Goal: Task Accomplishment & Management: Manage account settings

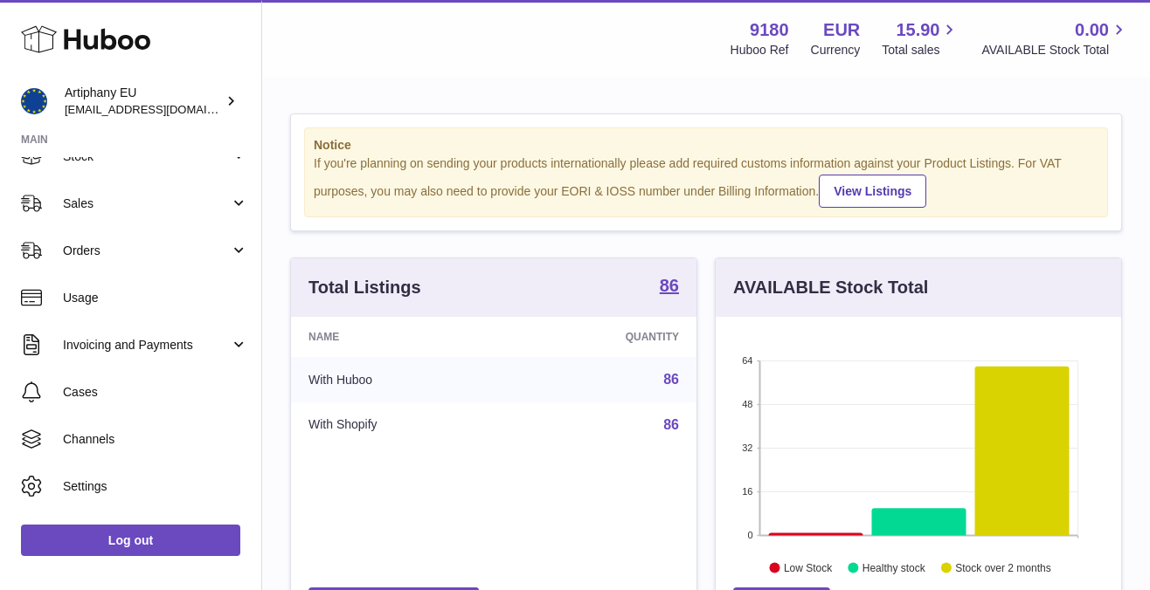
scroll to position [137, 0]
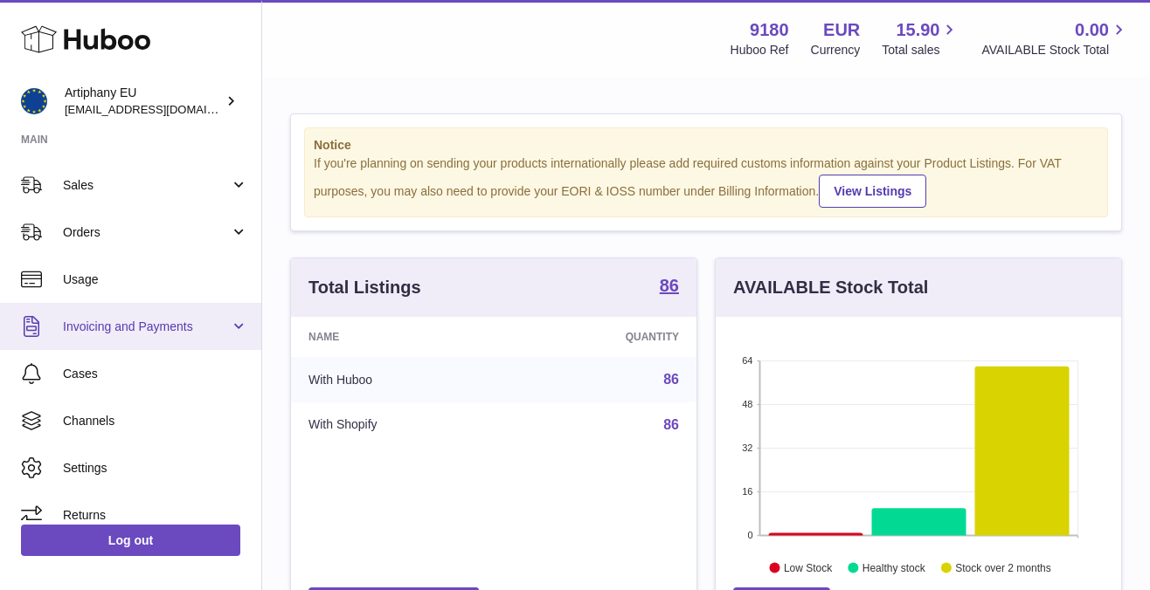
click at [100, 329] on span "Invoicing and Payments" at bounding box center [146, 327] width 167 height 17
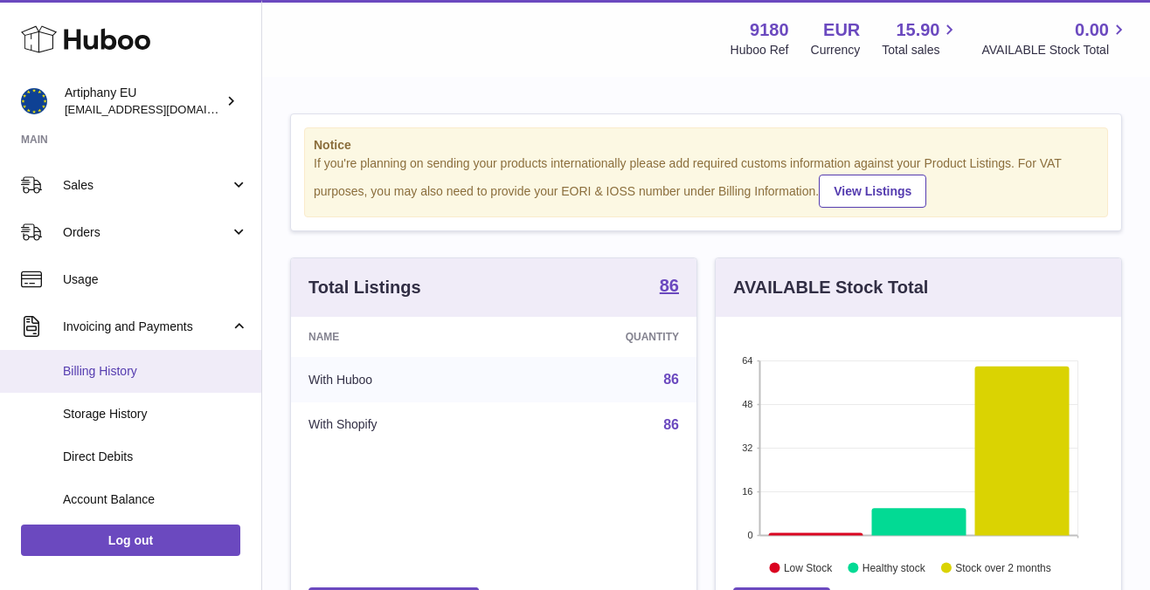
click at [124, 377] on span "Billing History" at bounding box center [155, 371] width 185 height 17
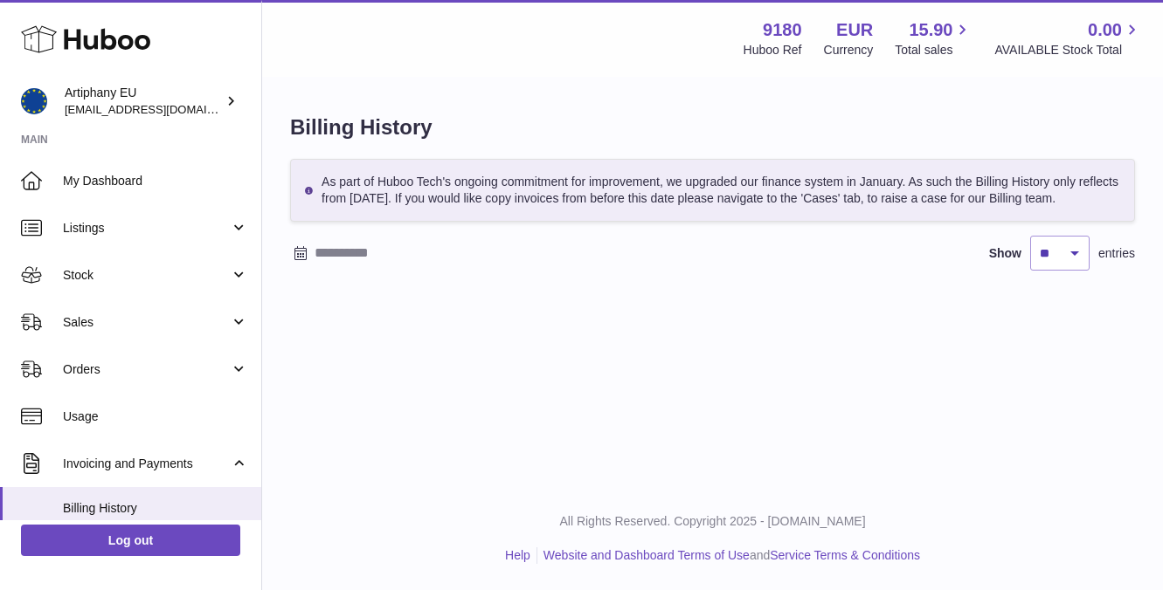
click at [298, 253] on icon at bounding box center [300, 253] width 12 height 14
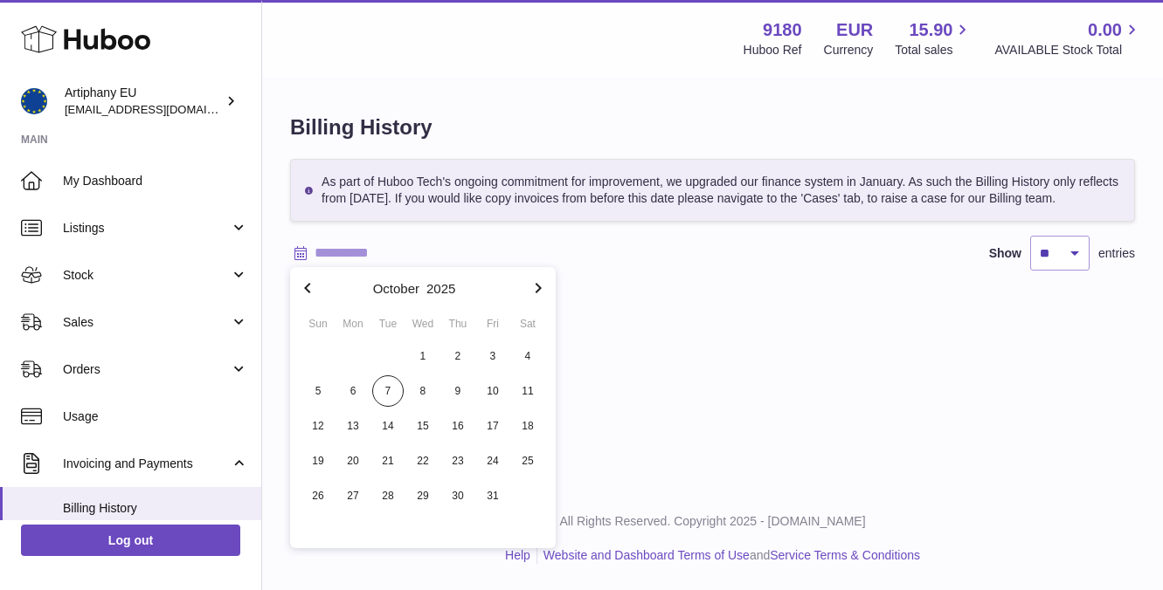
click at [311, 286] on icon "button" at bounding box center [307, 288] width 21 height 21
click at [354, 347] on span "1" at bounding box center [352, 356] width 31 height 31
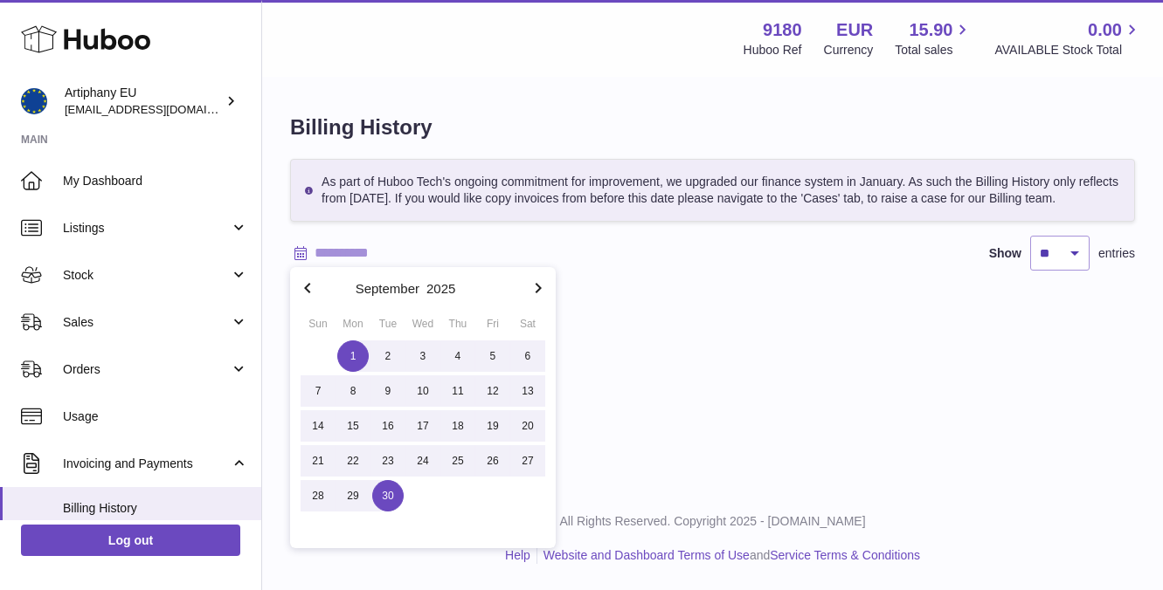
click at [377, 489] on span "30" at bounding box center [387, 495] width 31 height 31
type input "**********"
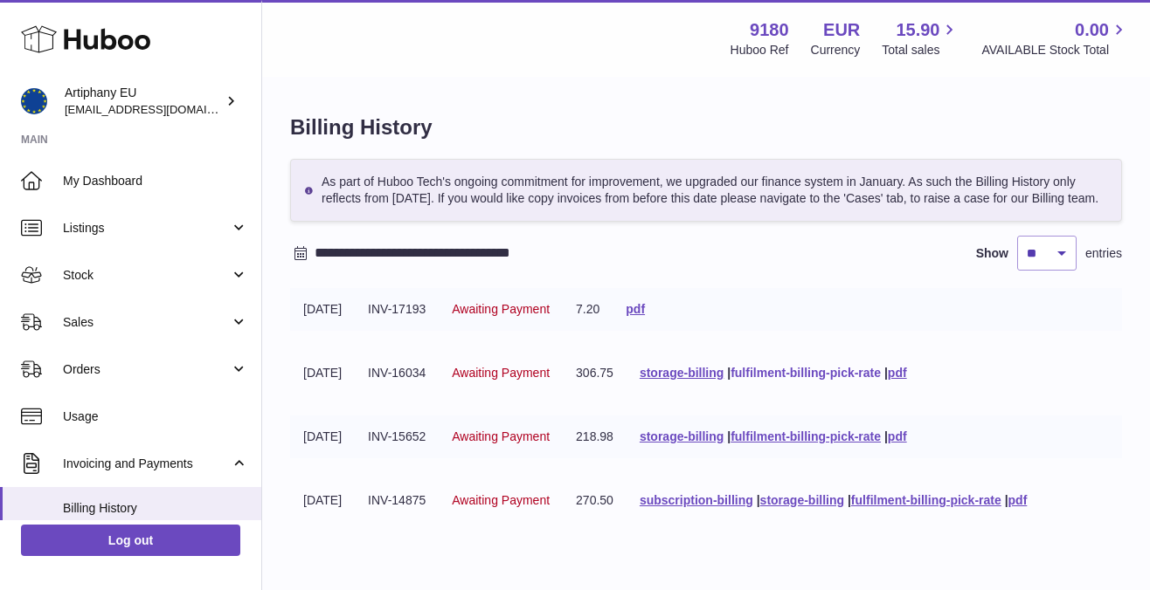
click at [830, 380] on link "fulfilment-billing-pick-rate" at bounding box center [805, 373] width 150 height 14
click at [117, 512] on span "Billing History" at bounding box center [155, 509] width 185 height 17
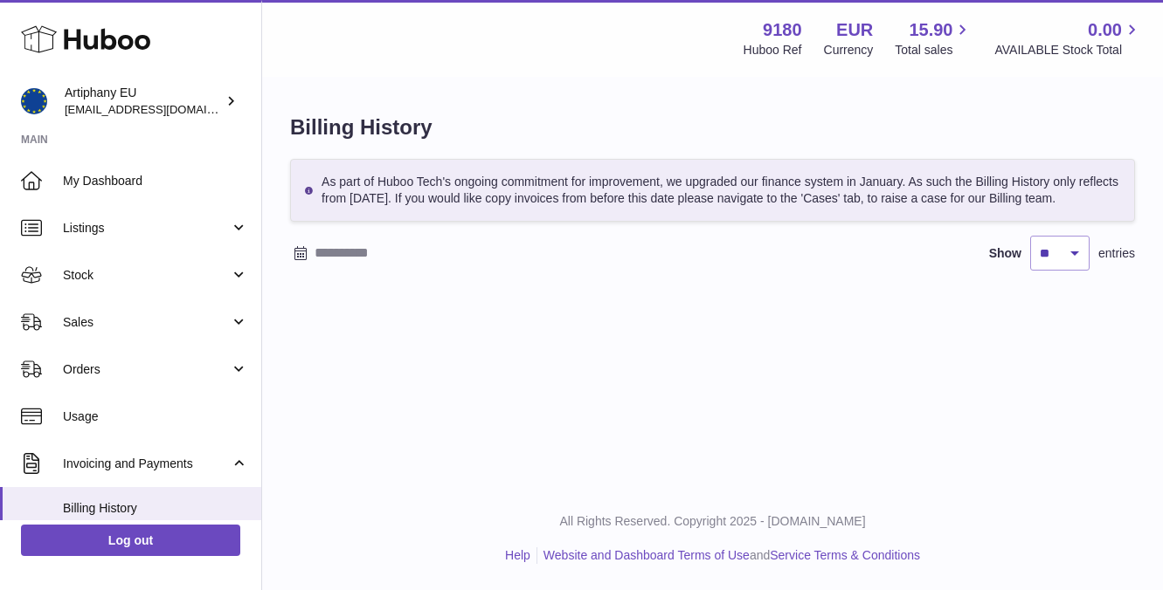
click at [313, 255] on div at bounding box center [302, 253] width 24 height 21
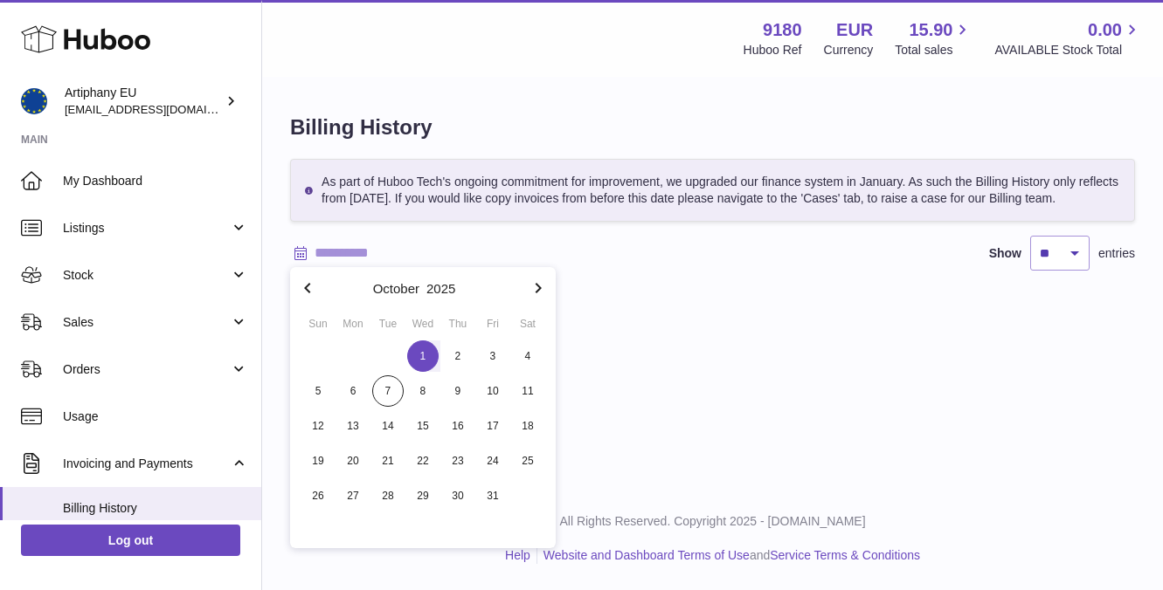
click at [422, 353] on span "1" at bounding box center [422, 356] width 31 height 31
click at [384, 389] on span "7" at bounding box center [387, 391] width 31 height 31
type input "**********"
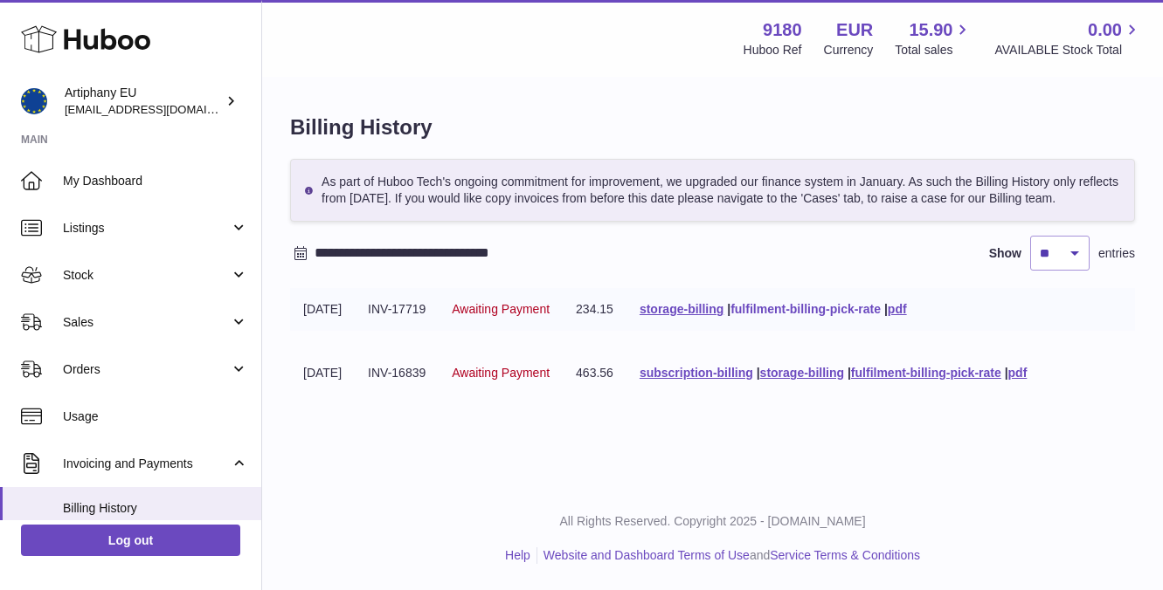
click at [803, 308] on link "fulfilment-billing-pick-rate" at bounding box center [805, 309] width 150 height 14
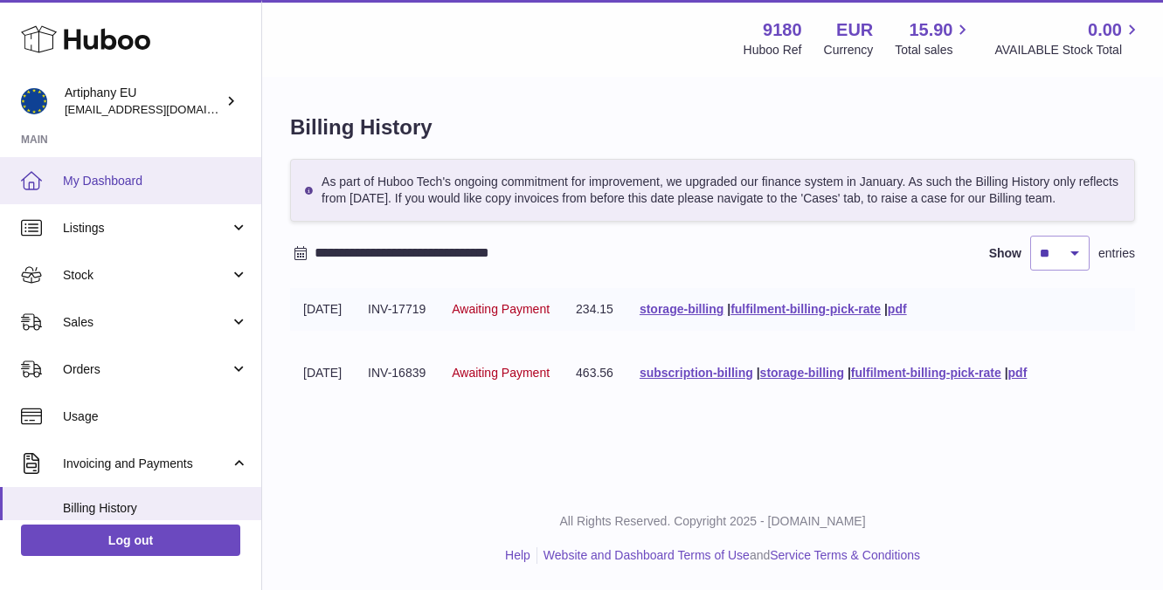
click at [88, 181] on span "My Dashboard" at bounding box center [155, 181] width 185 height 17
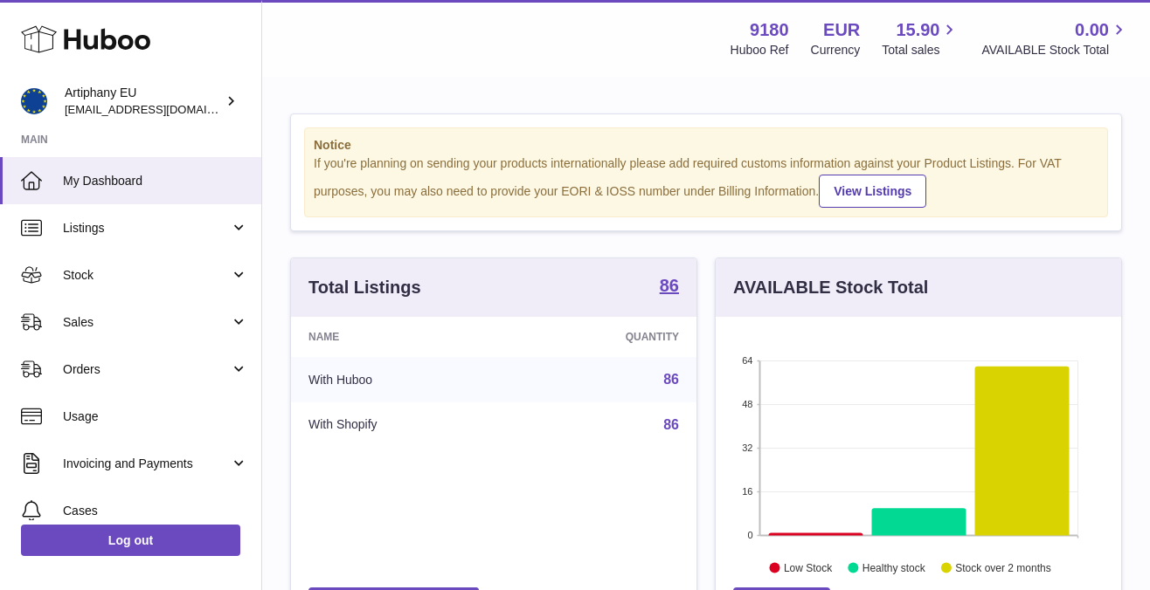
scroll to position [273, 405]
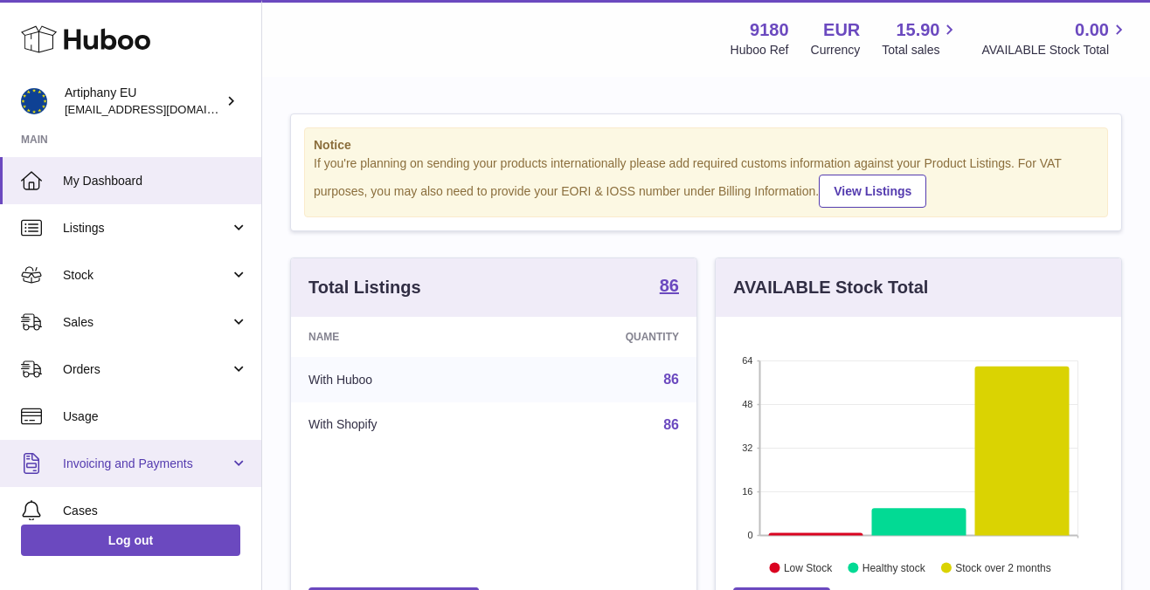
click at [151, 466] on span "Invoicing and Payments" at bounding box center [146, 464] width 167 height 17
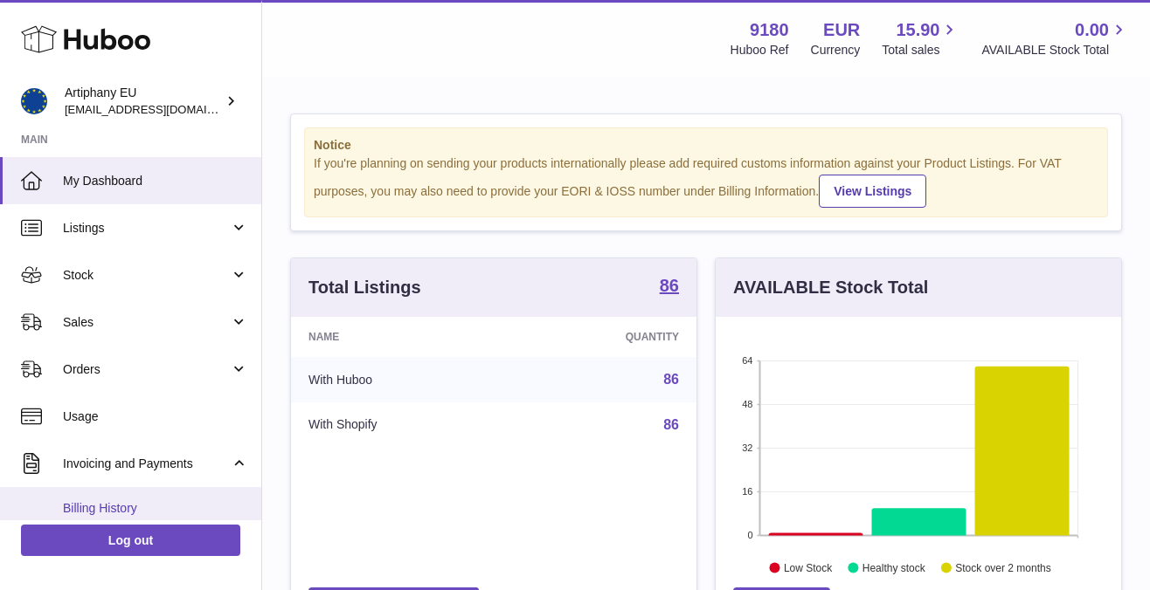
click at [123, 509] on span "Billing History" at bounding box center [155, 509] width 185 height 17
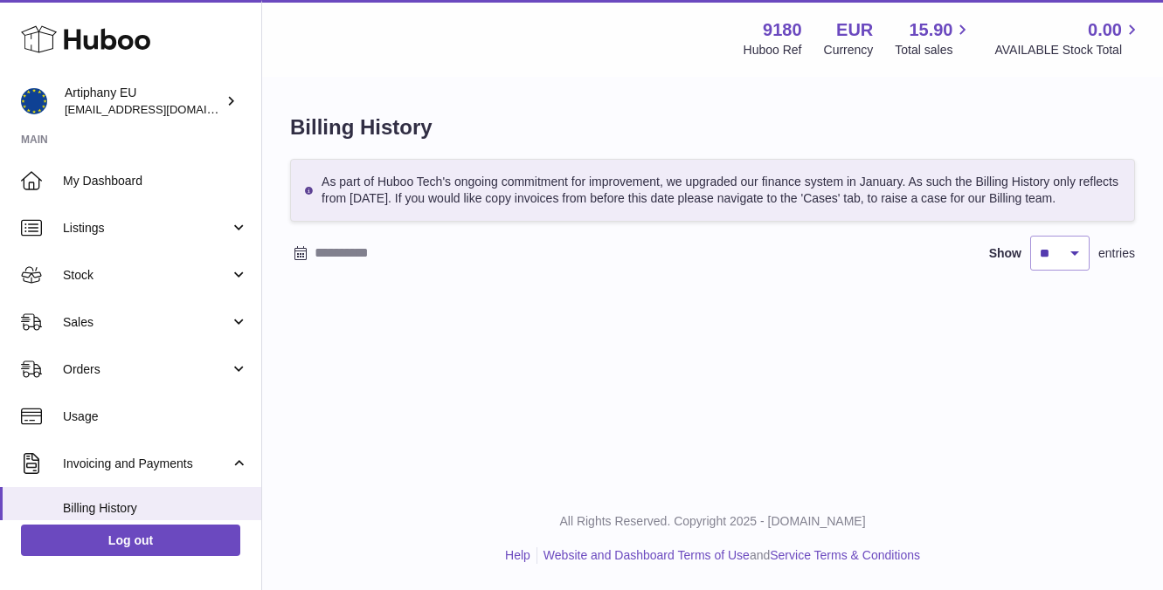
click at [331, 245] on input "text" at bounding box center [450, 253] width 273 height 28
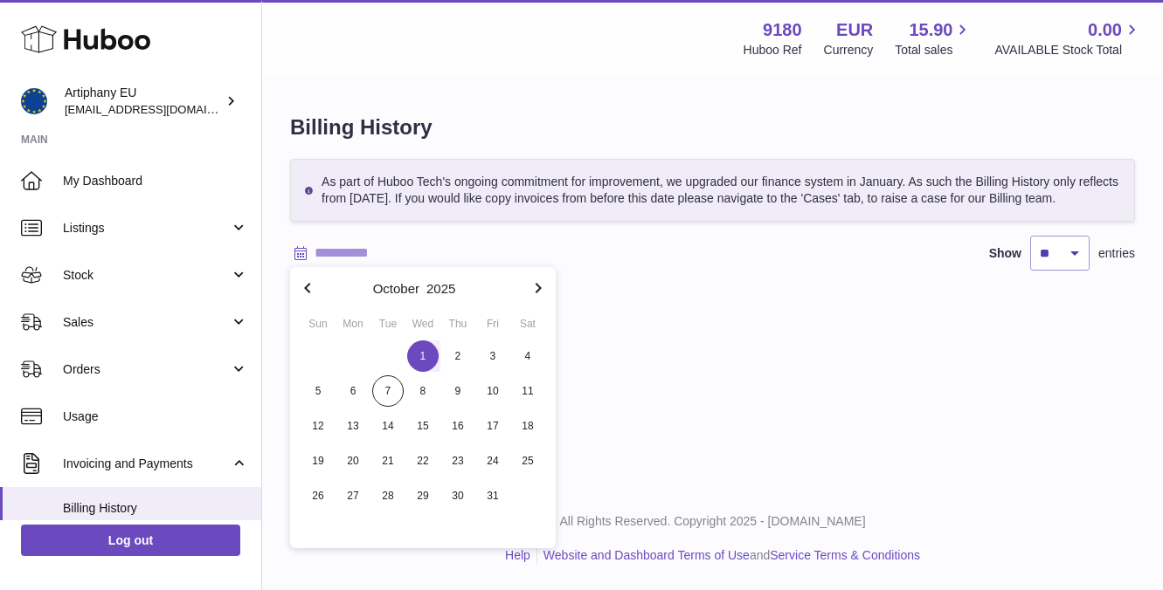
click at [417, 354] on span "1" at bounding box center [422, 356] width 31 height 31
click at [387, 390] on span "7" at bounding box center [387, 391] width 31 height 31
type input "**********"
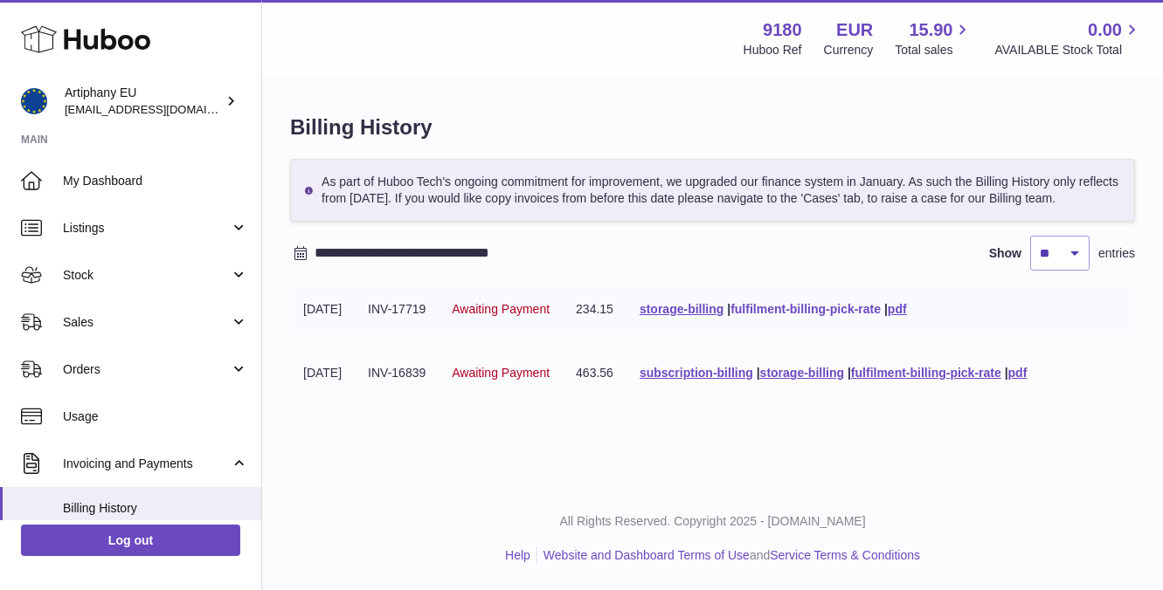
click at [791, 305] on link "fulfilment-billing-pick-rate" at bounding box center [805, 309] width 150 height 14
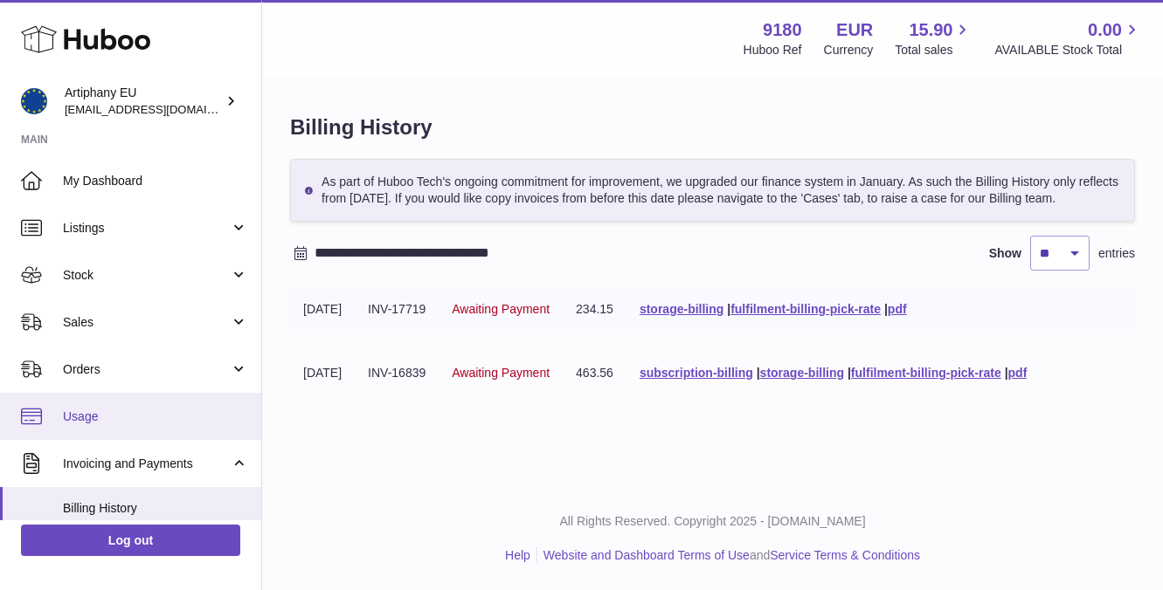
click at [120, 419] on span "Usage" at bounding box center [155, 417] width 185 height 17
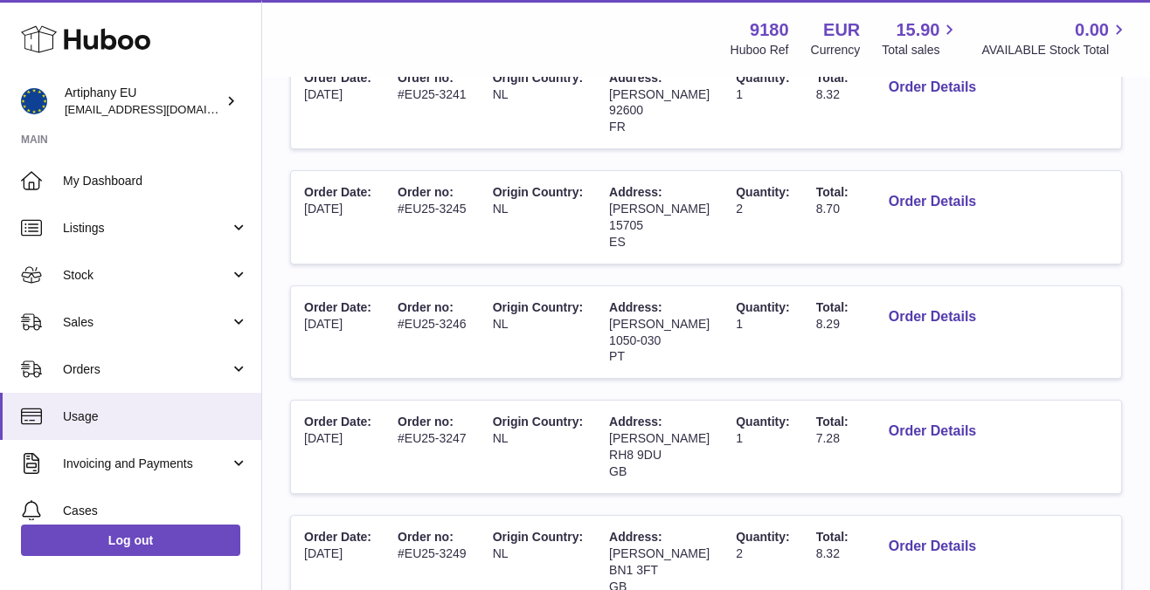
scroll to position [678, 0]
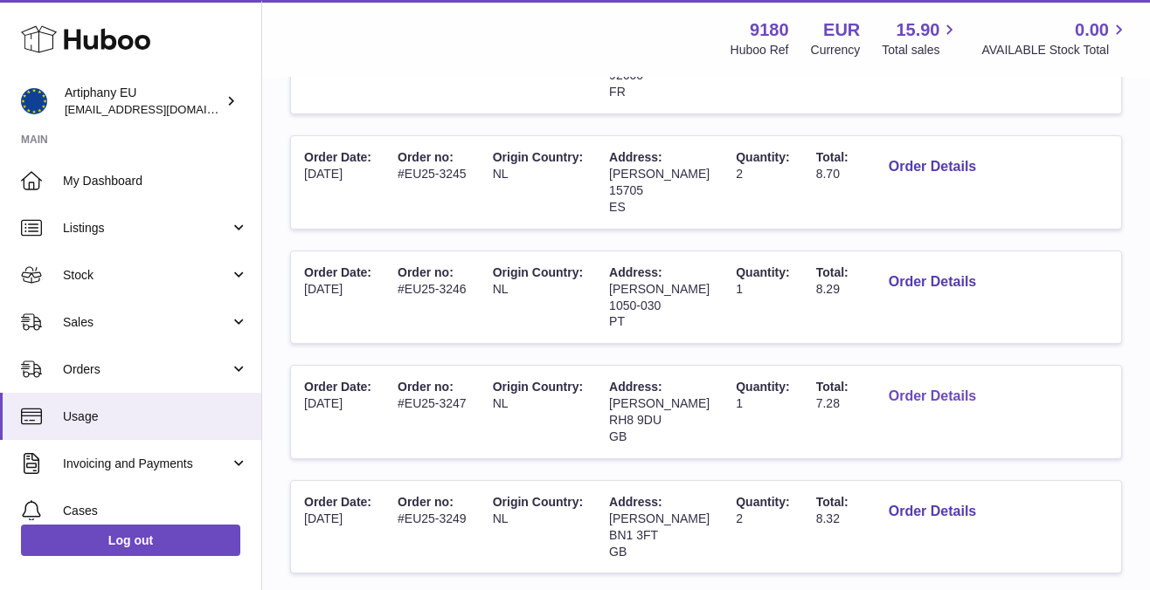
click at [894, 403] on button "Order Details" at bounding box center [931, 397] width 115 height 36
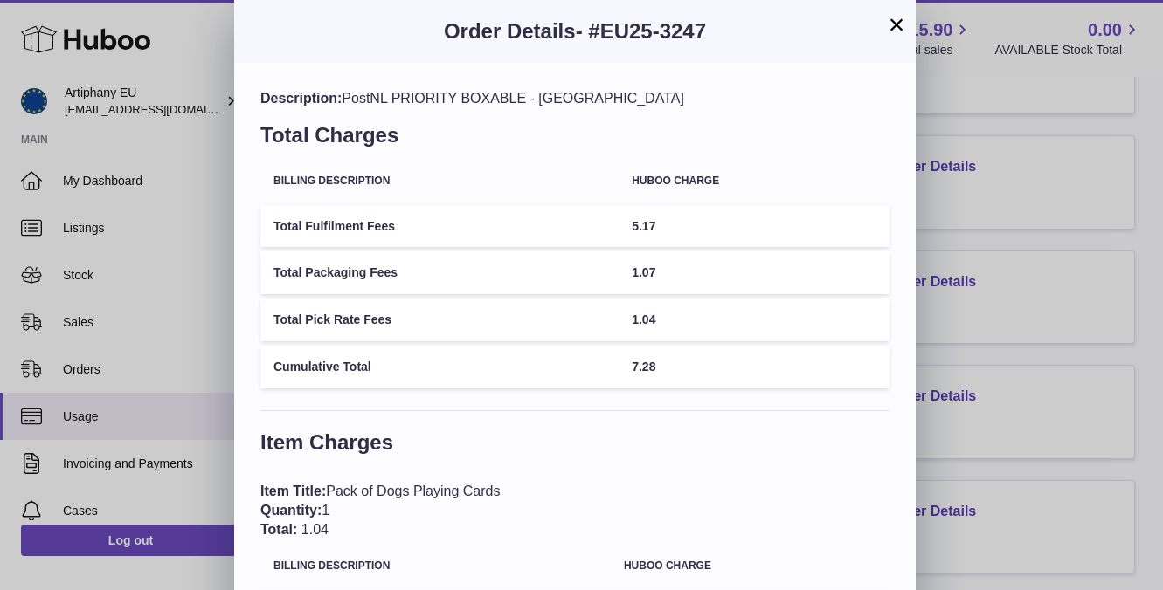
click at [897, 31] on button "×" at bounding box center [896, 24] width 21 height 21
